Goal: Use online tool/utility: Utilize a website feature to perform a specific function

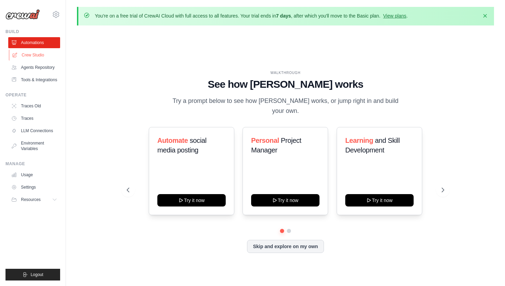
click at [46, 55] on link "Crew Studio" at bounding box center [35, 55] width 52 height 11
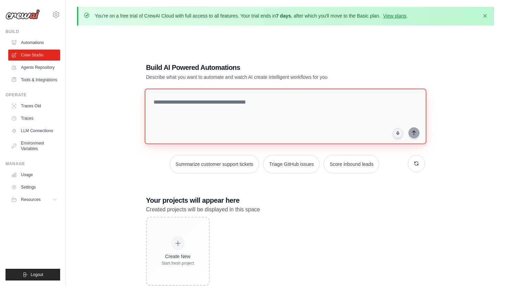
click at [225, 106] on textarea at bounding box center [286, 116] width 282 height 56
paste textarea "**********"
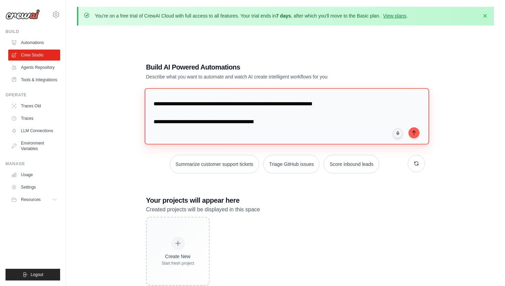
scroll to position [656, 0]
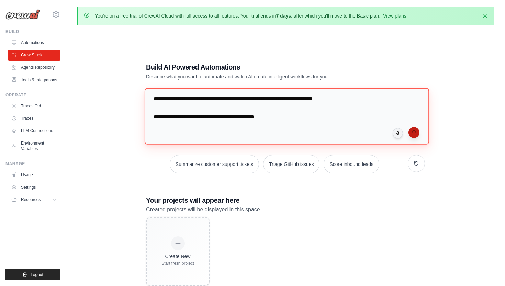
type textarea "**********"
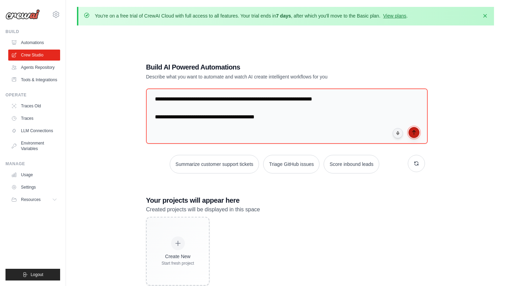
click at [417, 135] on button "submit" at bounding box center [414, 132] width 11 height 11
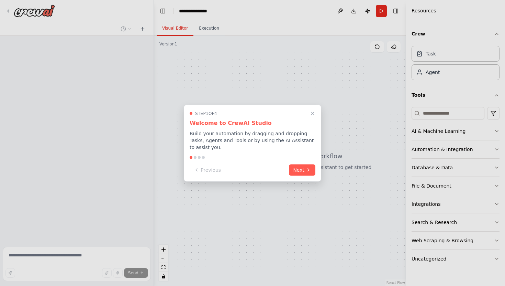
scroll to position [193, 0]
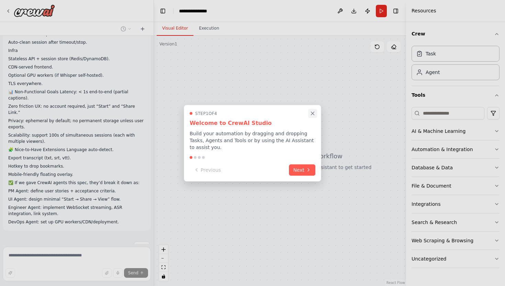
click at [314, 114] on icon "Close walkthrough" at bounding box center [313, 113] width 6 height 6
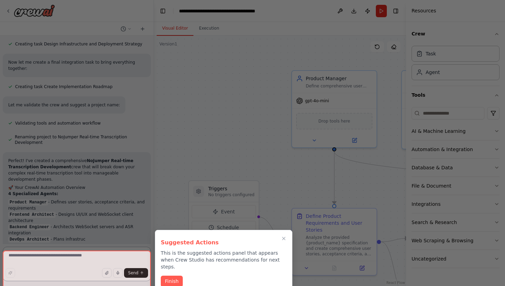
scroll to position [756, 0]
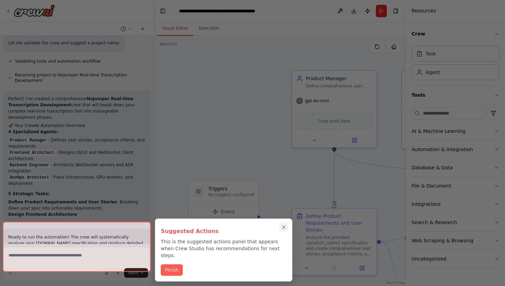
click at [284, 225] on icon "Close walkthrough" at bounding box center [284, 227] width 6 height 6
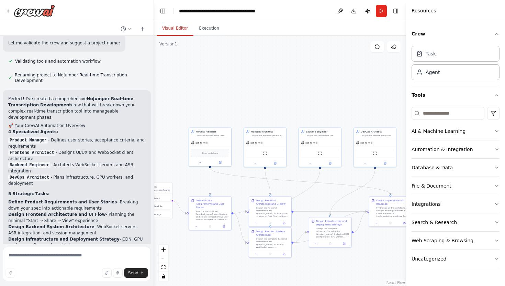
drag, startPoint x: 319, startPoint y: 119, endPoint x: 225, endPoint y: 106, distance: 95.1
click at [225, 106] on div ".deletable-edge-delete-btn { width: 20px; height: 20px; border: 0px solid #ffff…" at bounding box center [280, 161] width 252 height 250
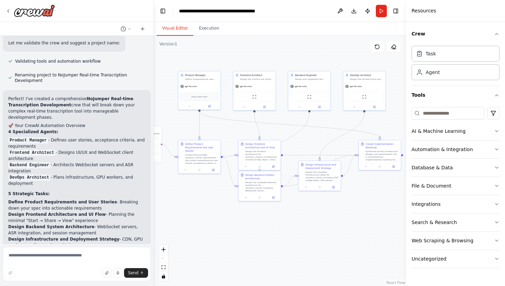
drag, startPoint x: 319, startPoint y: 107, endPoint x: 313, endPoint y: 50, distance: 57.0
click at [313, 50] on div ".deletable-edge-delete-btn { width: 20px; height: 20px; border: 0px solid #ffff…" at bounding box center [280, 161] width 252 height 250
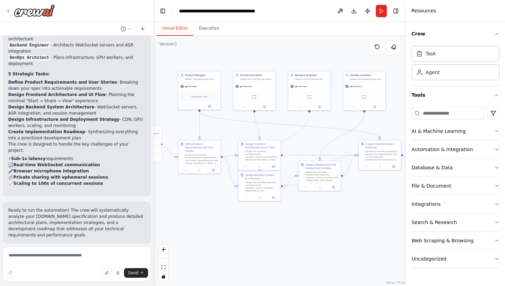
click at [53, 283] on button "Run Automation" at bounding box center [76, 288] width 137 height 11
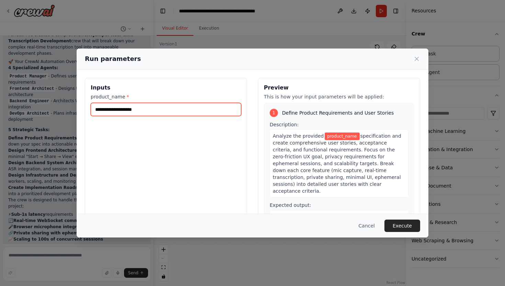
click at [158, 107] on input "product_name *" at bounding box center [166, 109] width 151 height 13
type input "**********"
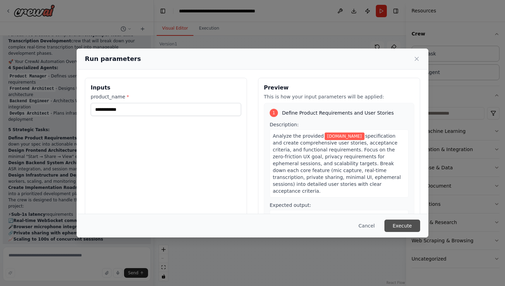
click at [407, 223] on button "Execute" at bounding box center [403, 225] width 36 height 12
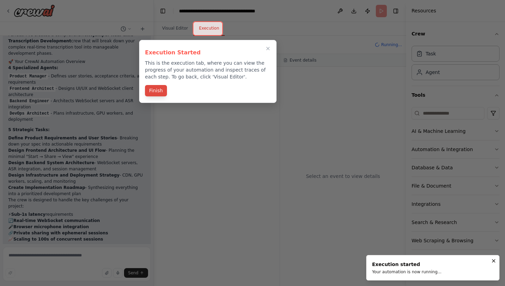
click at [155, 93] on button "Finish" at bounding box center [156, 90] width 22 height 11
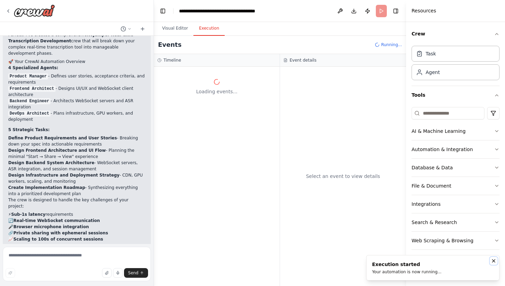
click at [494, 260] on icon "Notifications (F8)" at bounding box center [494, 261] width 6 height 6
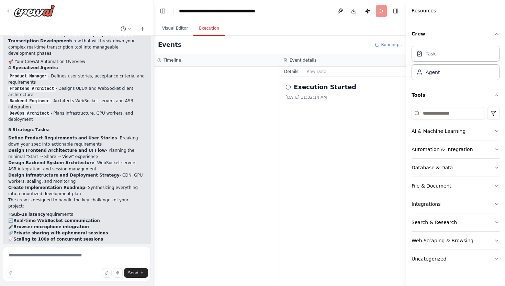
click at [289, 89] on circle at bounding box center [288, 87] width 4 height 4
click at [313, 74] on button "Raw Data" at bounding box center [317, 72] width 28 height 10
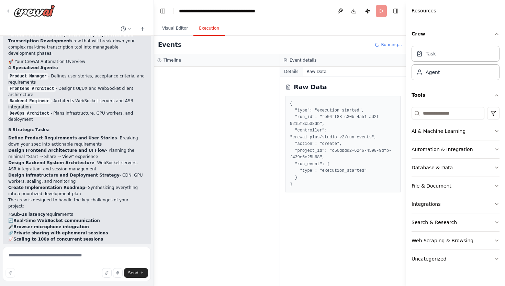
click at [291, 71] on button "Details" at bounding box center [291, 72] width 23 height 10
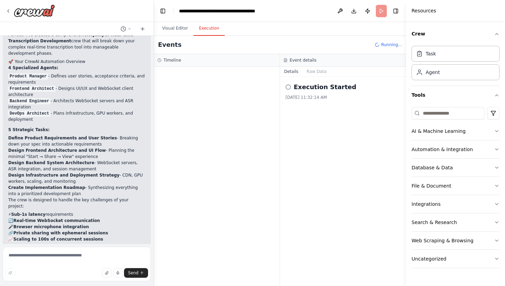
click at [221, 91] on div at bounding box center [217, 176] width 126 height 219
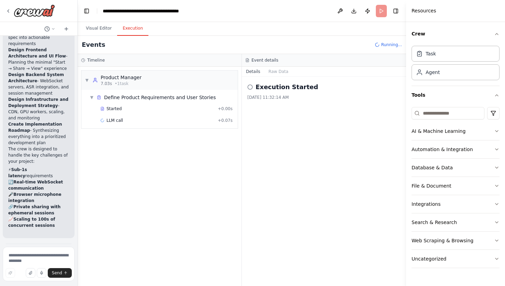
scroll to position [1509, 0]
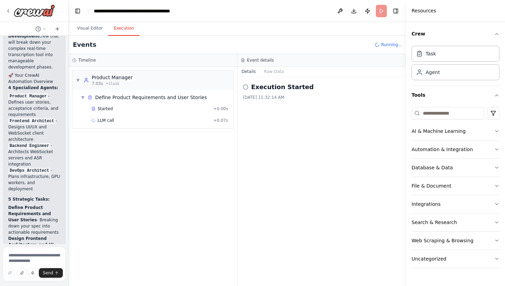
drag, startPoint x: 153, startPoint y: 171, endPoint x: 62, endPoint y: 168, distance: 91.2
click at [62, 168] on div "🎯 Product Summary nojumper.wtf is a real-time, browser-based transcription + sh…" at bounding box center [34, 143] width 69 height 286
click at [95, 108] on icon at bounding box center [93, 109] width 4 height 4
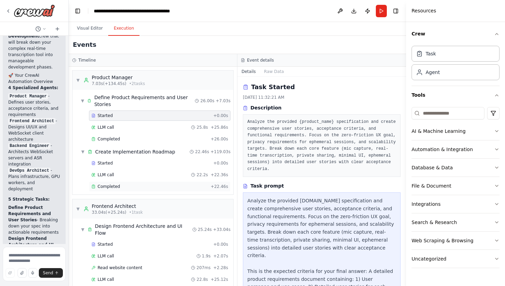
scroll to position [216, 0]
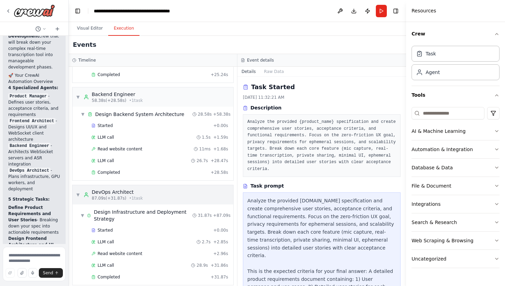
click at [79, 192] on span "▼" at bounding box center [78, 195] width 4 height 6
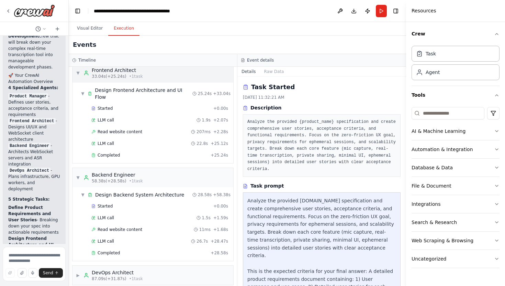
click at [79, 70] on span "▼" at bounding box center [78, 73] width 4 height 6
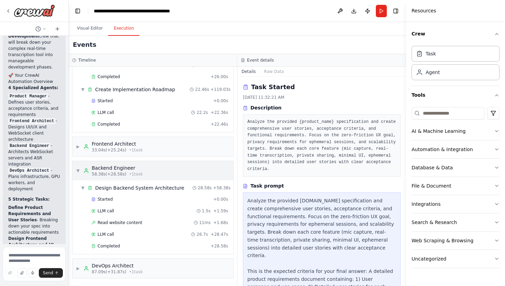
click at [79, 170] on span "▼" at bounding box center [78, 171] width 4 height 6
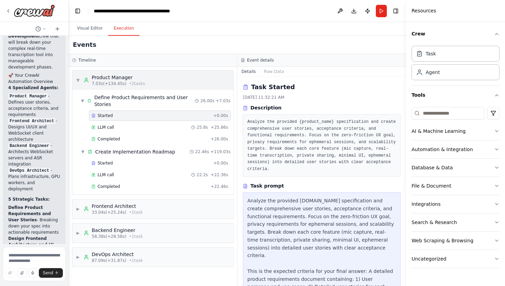
click at [79, 78] on span "▼" at bounding box center [78, 80] width 4 height 6
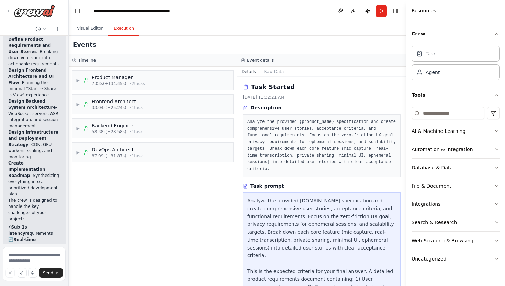
scroll to position [1804, 0]
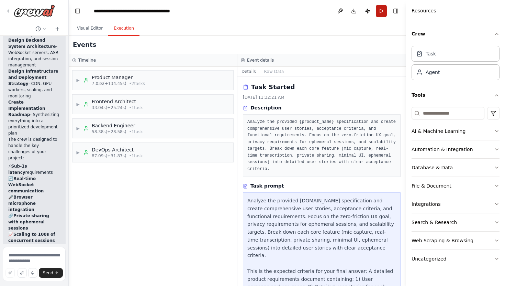
click at [378, 12] on button "Run" at bounding box center [381, 11] width 11 height 12
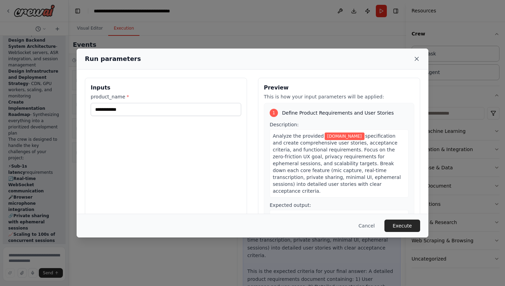
click at [415, 59] on icon at bounding box center [417, 58] width 7 height 7
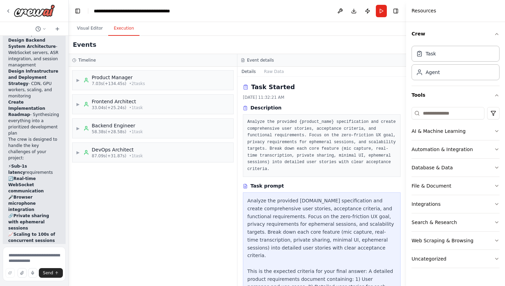
scroll to position [52, 0]
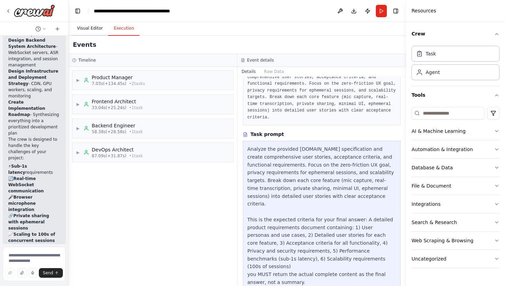
click at [89, 29] on button "Visual Editor" at bounding box center [90, 28] width 37 height 14
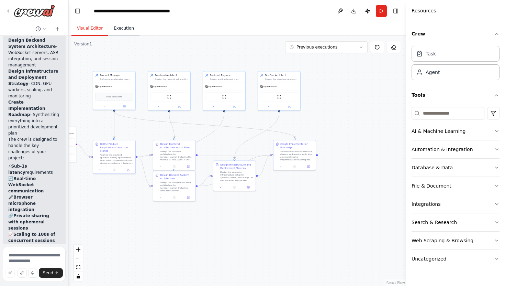
click at [121, 29] on button "Execution" at bounding box center [123, 28] width 31 height 14
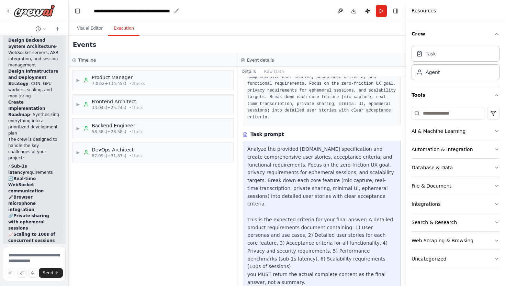
click at [144, 12] on div "**********" at bounding box center [132, 11] width 77 height 7
click at [354, 11] on button "Download" at bounding box center [354, 11] width 11 height 12
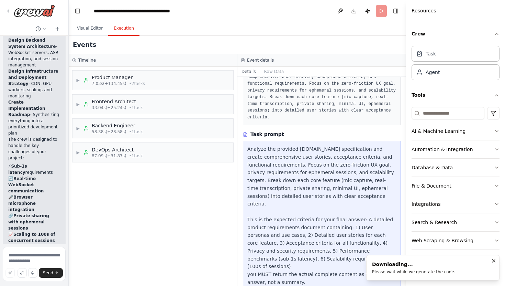
drag, startPoint x: 372, startPoint y: 262, endPoint x: 461, endPoint y: 270, distance: 89.7
click at [462, 270] on li "Downloading... Please wait while we generate the code." at bounding box center [433, 267] width 133 height 25
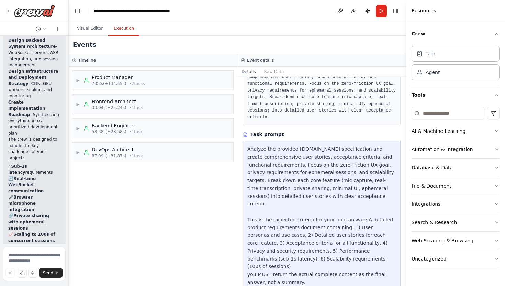
scroll to position [0, 0]
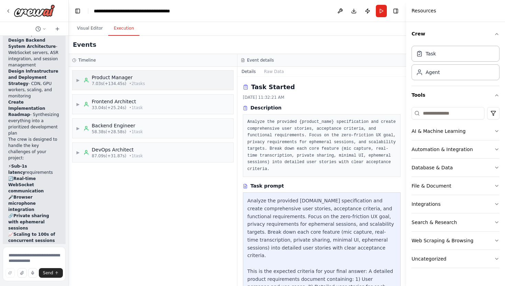
click at [79, 85] on div "▶ Product Manager 7.03s (+134.45s) • 2 task s" at bounding box center [110, 80] width 69 height 12
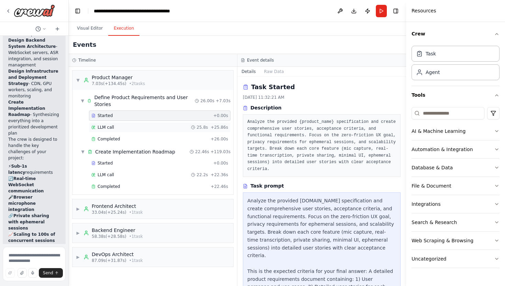
click at [101, 128] on span "LLM call" at bounding box center [106, 127] width 17 height 6
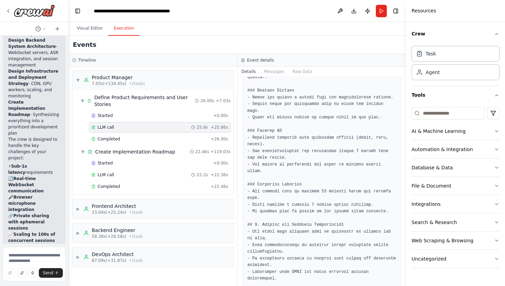
scroll to position [911, 0]
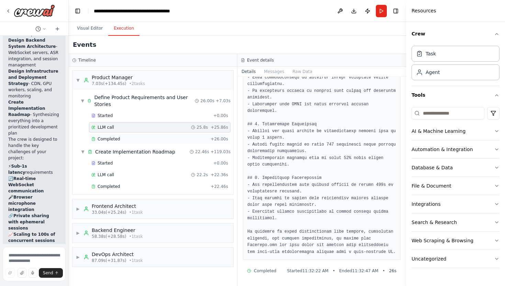
click at [104, 140] on span "Completed" at bounding box center [109, 139] width 22 height 6
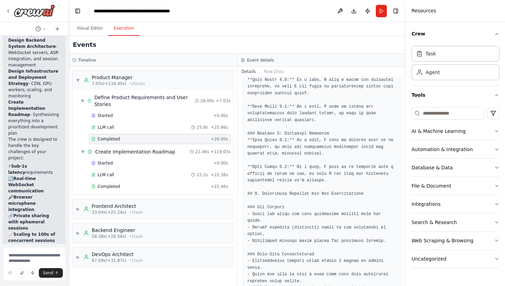
scroll to position [952, 0]
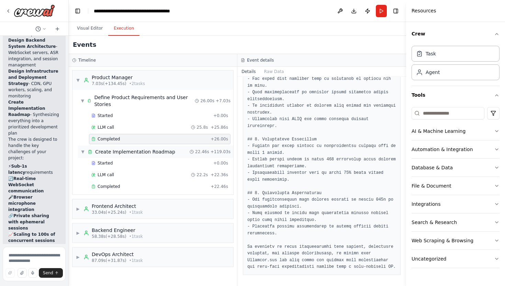
click at [118, 154] on span "Create Implementation Roadmap" at bounding box center [135, 151] width 80 height 7
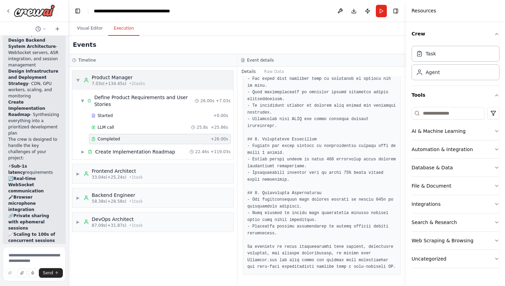
click at [79, 79] on span "▼" at bounding box center [78, 80] width 4 height 6
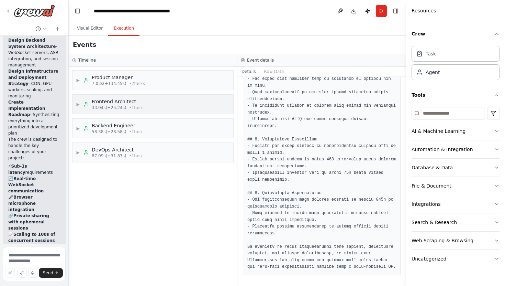
click at [82, 103] on div "▶ Frontend Architect 33.04s (+25.24s) • 1 task" at bounding box center [109, 104] width 67 height 12
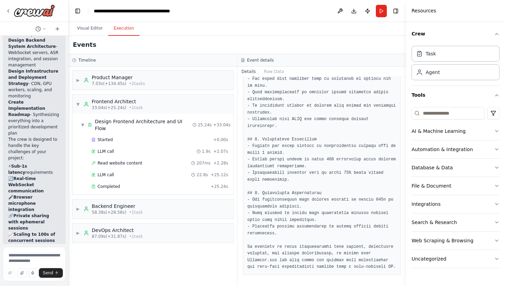
click at [109, 174] on div "Started + 0.00s LLM call 1.9s + 2.07s Read website content 207ms + 2.28s LLM ca…" at bounding box center [155, 163] width 155 height 58
click at [107, 172] on span "LLM call" at bounding box center [106, 175] width 17 height 6
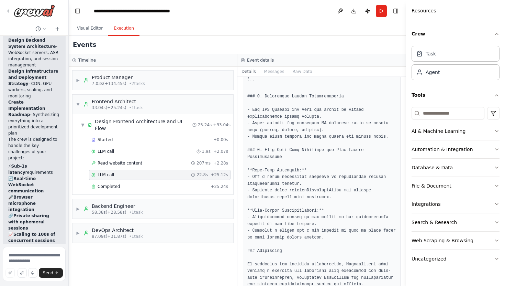
scroll to position [703, 0]
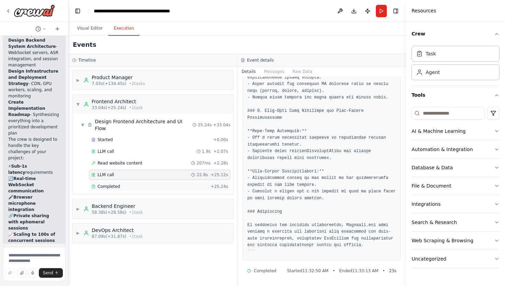
click at [133, 184] on div "Completed" at bounding box center [149, 187] width 117 height 6
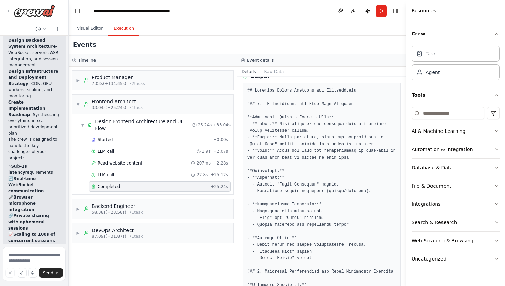
scroll to position [0, 0]
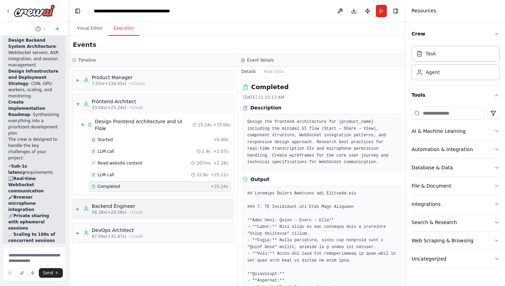
click at [138, 203] on div "Backend Engineer" at bounding box center [117, 206] width 51 height 7
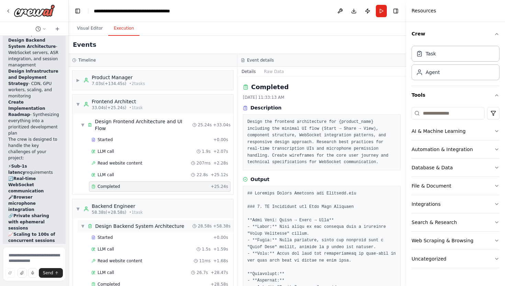
scroll to position [31, 0]
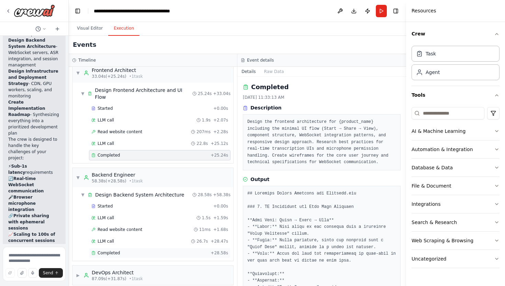
click at [115, 250] on span "Completed" at bounding box center [109, 253] width 22 height 6
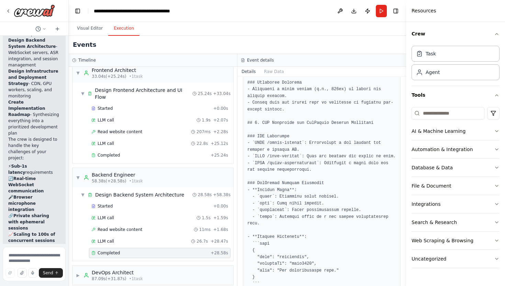
scroll to position [885, 0]
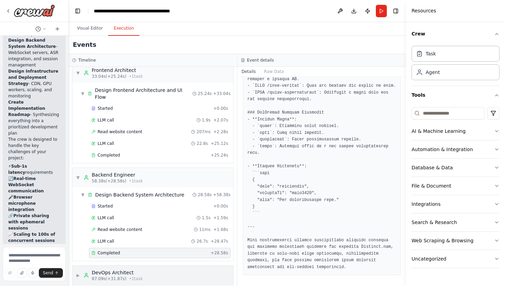
click at [121, 269] on div "DevOps Architect" at bounding box center [117, 272] width 51 height 7
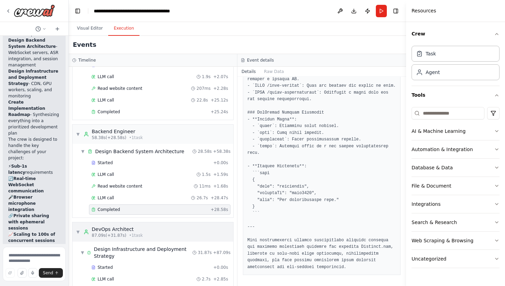
scroll to position [112, 0]
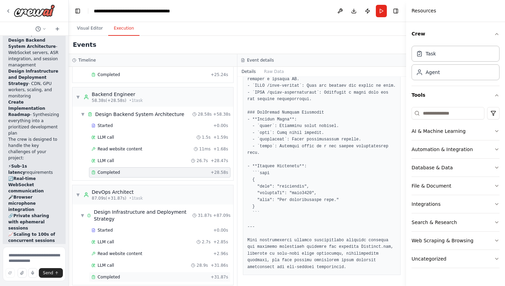
click at [125, 274] on div "Completed" at bounding box center [149, 277] width 117 height 6
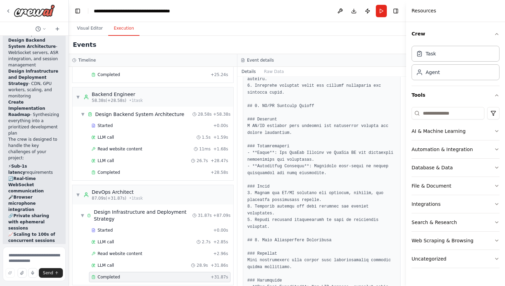
scroll to position [1032, 0]
